Goal: Information Seeking & Learning: Learn about a topic

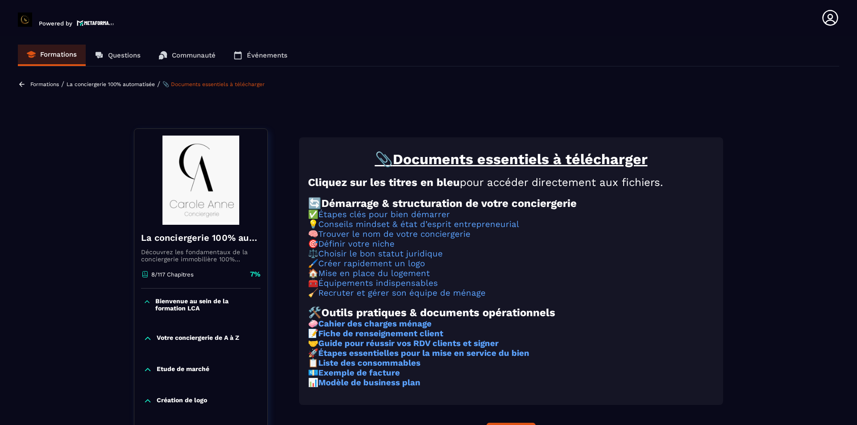
scroll to position [4, 0]
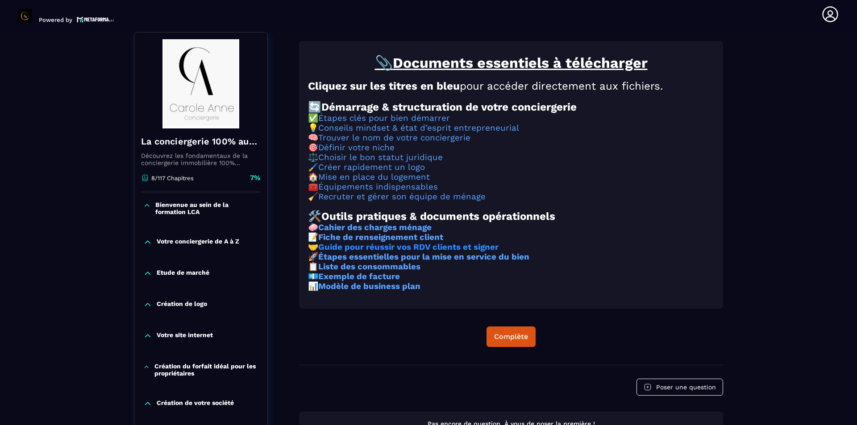
click at [439, 252] on strong "Guide pour réussir vos RDV clients et signer" at bounding box center [408, 247] width 180 height 10
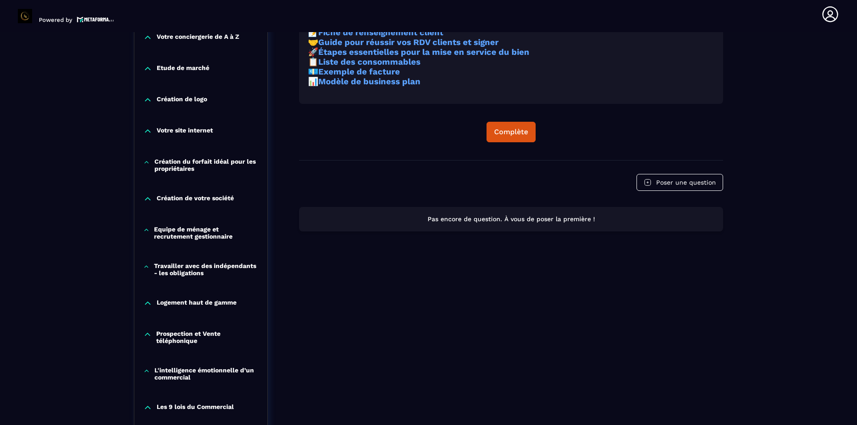
scroll to position [405, 0]
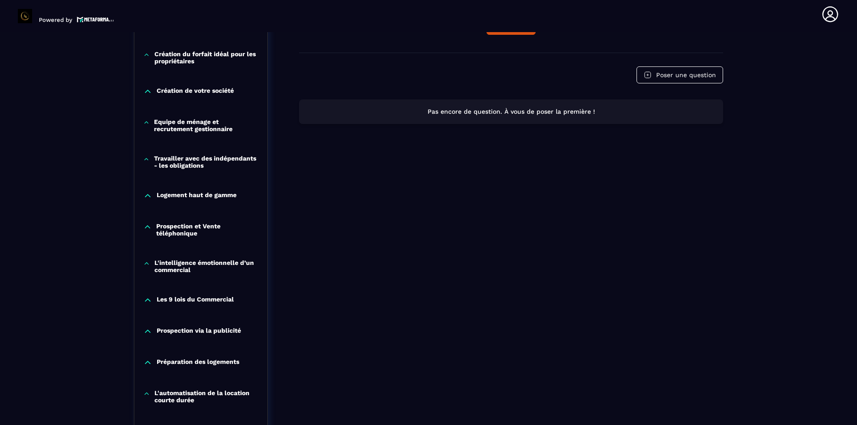
click at [234, 328] on p "Prospection via la publicité" at bounding box center [199, 331] width 84 height 9
click at [212, 227] on p "Prospection et Vente téléphonique" at bounding box center [207, 230] width 102 height 14
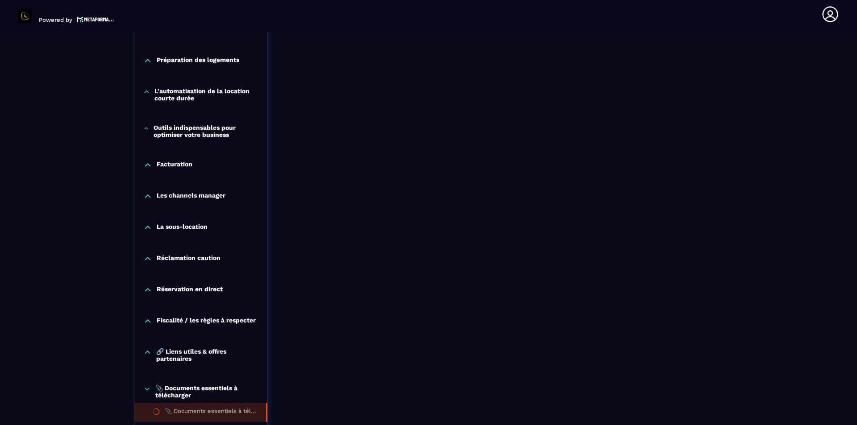
scroll to position [807, 0]
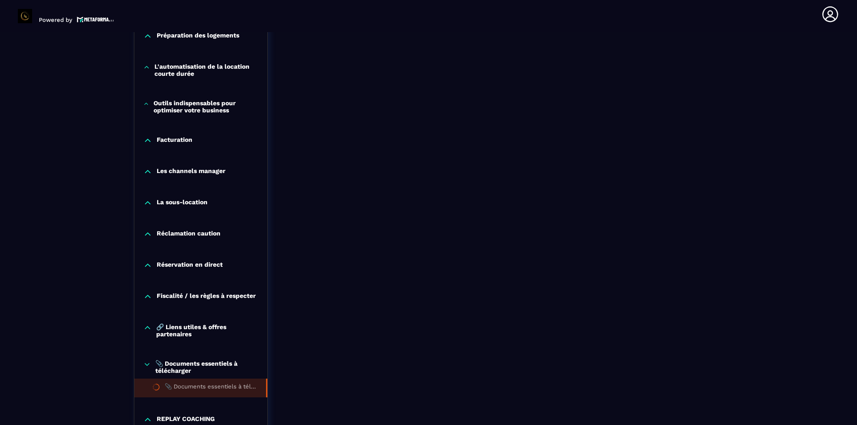
click at [211, 238] on p "Réclamation caution" at bounding box center [189, 234] width 64 height 9
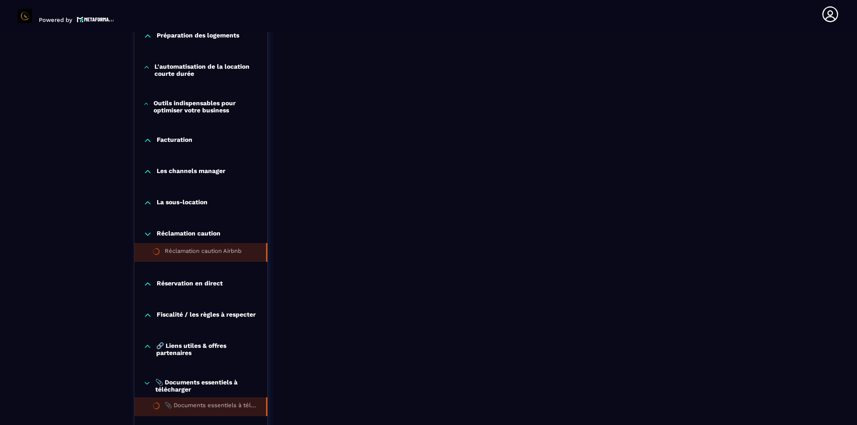
click at [214, 246] on li "Réclamation caution Airbnb" at bounding box center [200, 252] width 133 height 19
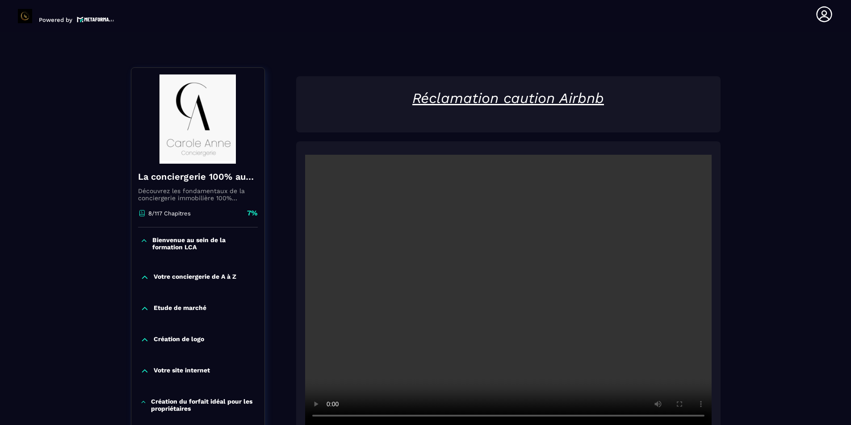
scroll to position [4, 0]
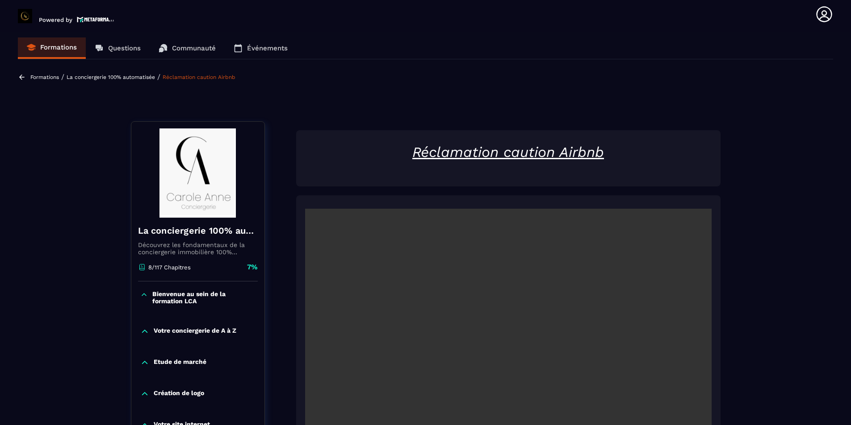
click at [520, 313] on video at bounding box center [508, 344] width 406 height 271
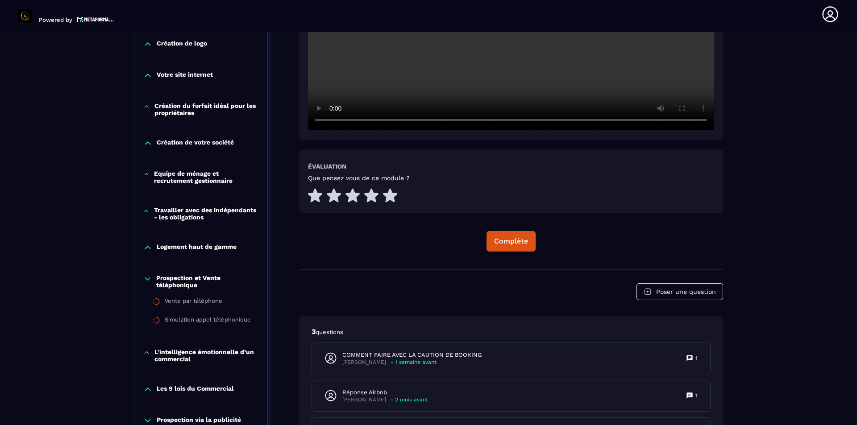
scroll to position [405, 0]
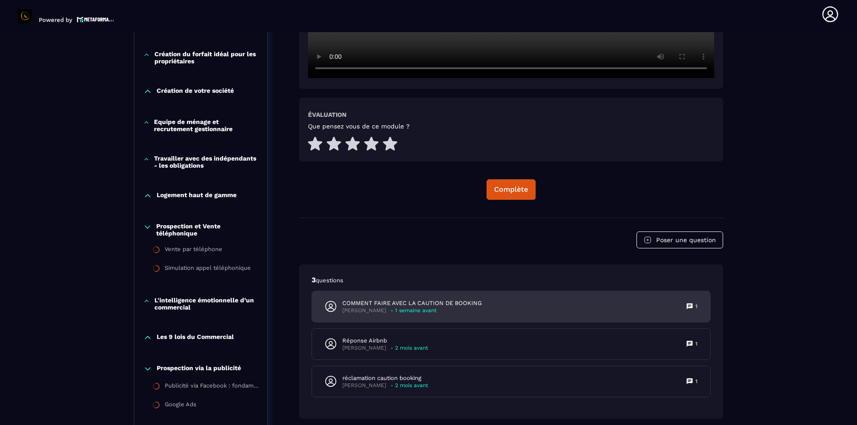
click at [600, 303] on div "COMMENT FAIRE AVEC LA CAUTION DE BOOKING [PERSON_NAME] - 1 semaine avant 1" at bounding box center [511, 307] width 398 height 31
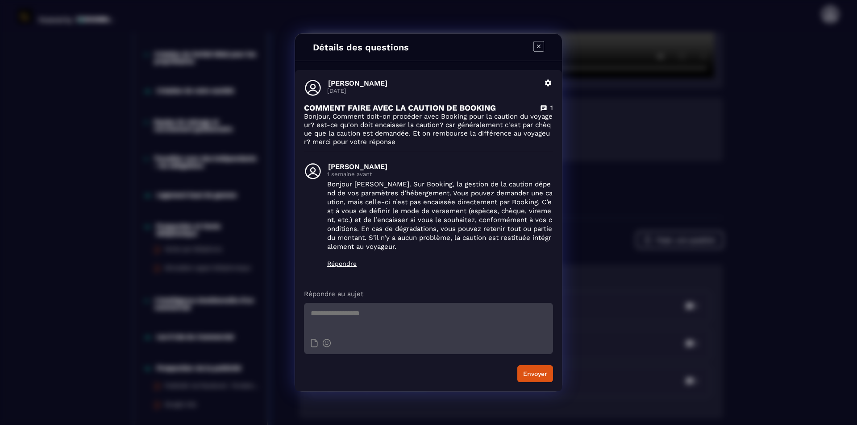
click at [544, 43] on icon "Modal window" at bounding box center [539, 46] width 11 height 11
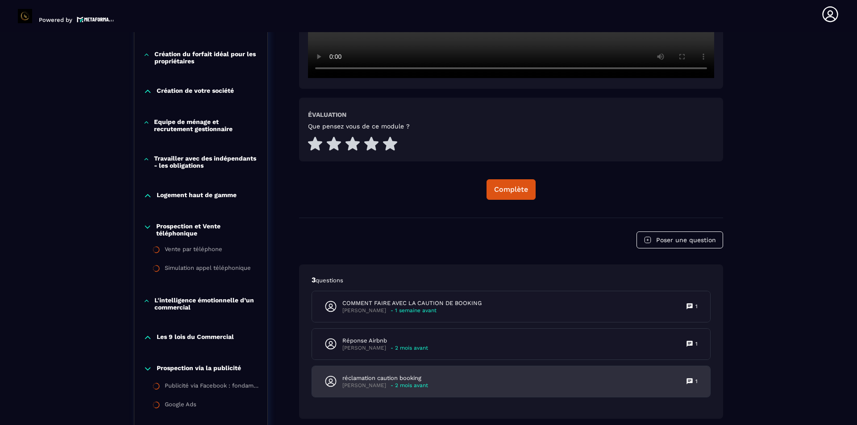
click at [511, 383] on div "réclamation caution booking [PERSON_NAME] - 2 mois avant 1" at bounding box center [511, 382] width 398 height 31
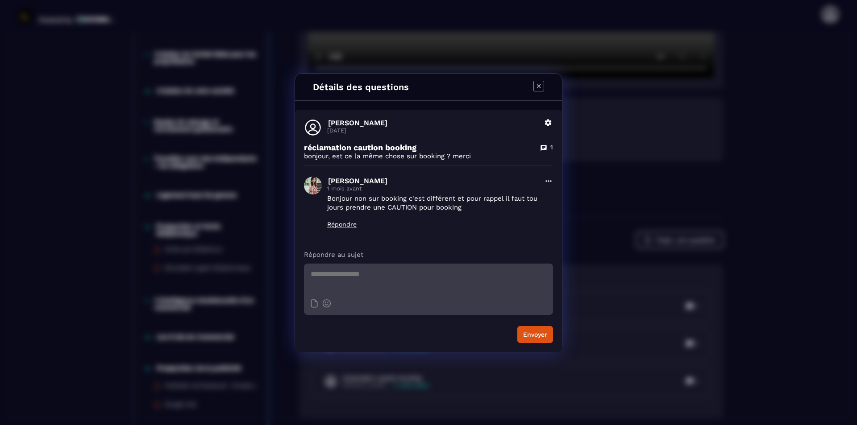
click at [544, 85] on icon "Modal window" at bounding box center [539, 86] width 11 height 11
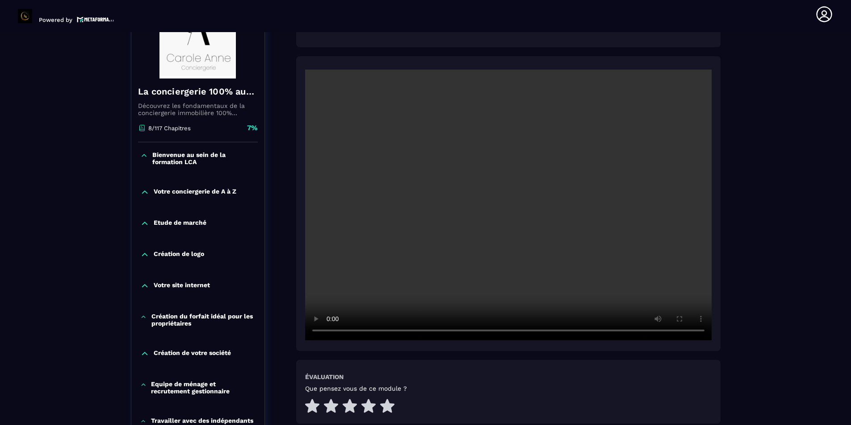
scroll to position [138, 0]
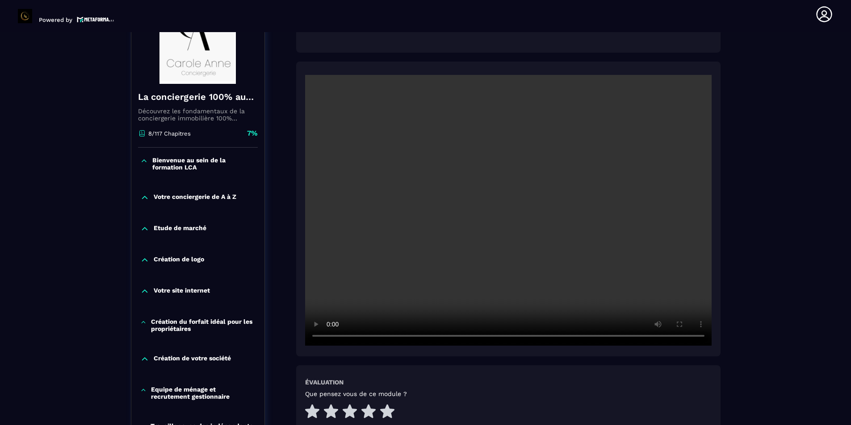
click at [566, 221] on video at bounding box center [508, 210] width 406 height 271
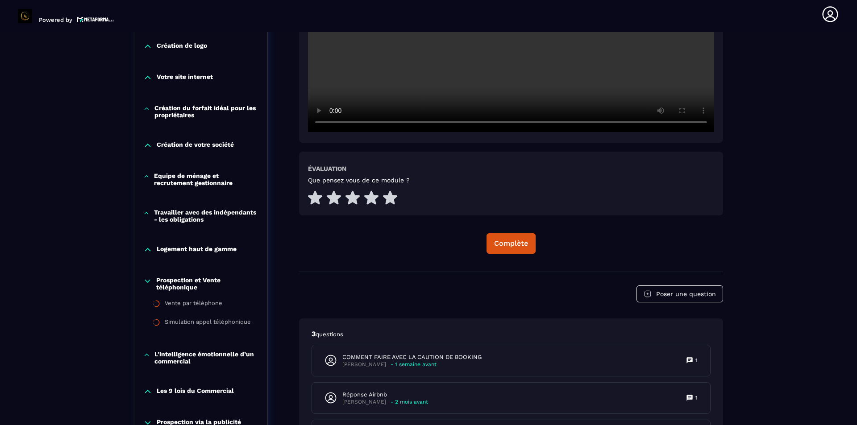
scroll to position [361, 0]
